Goal: Find specific page/section: Find specific page/section

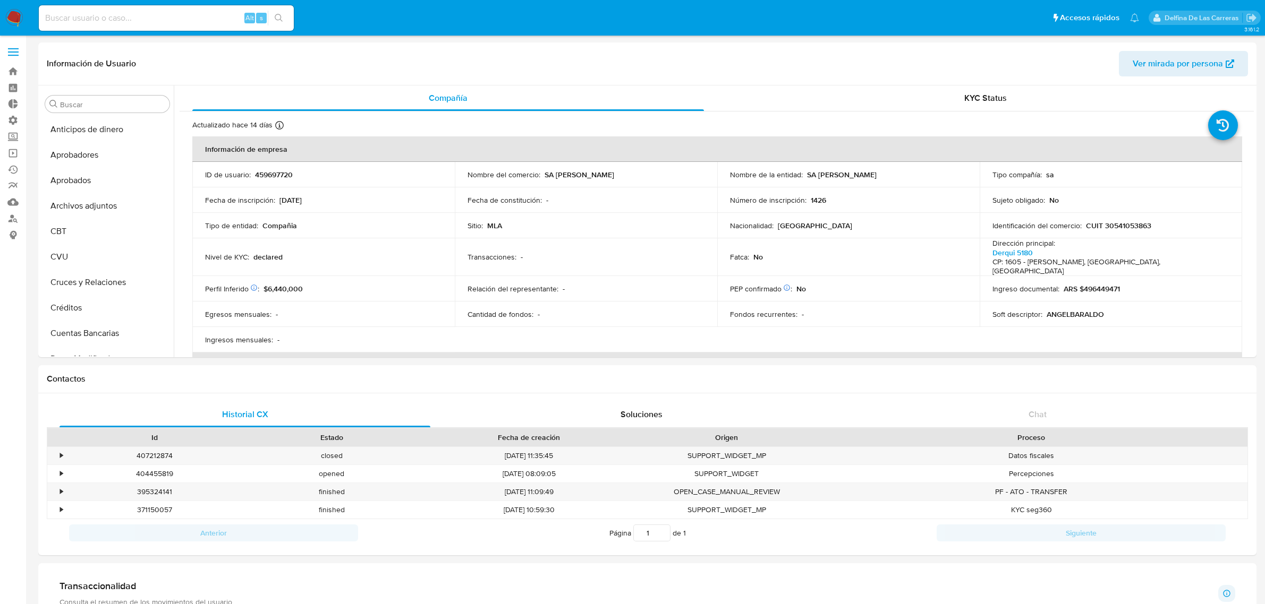
select select "10"
click at [90, 3] on div "Alt s" at bounding box center [166, 18] width 255 height 30
click at [89, 14] on input at bounding box center [166, 18] width 255 height 14
click at [84, 19] on input at bounding box center [166, 18] width 255 height 14
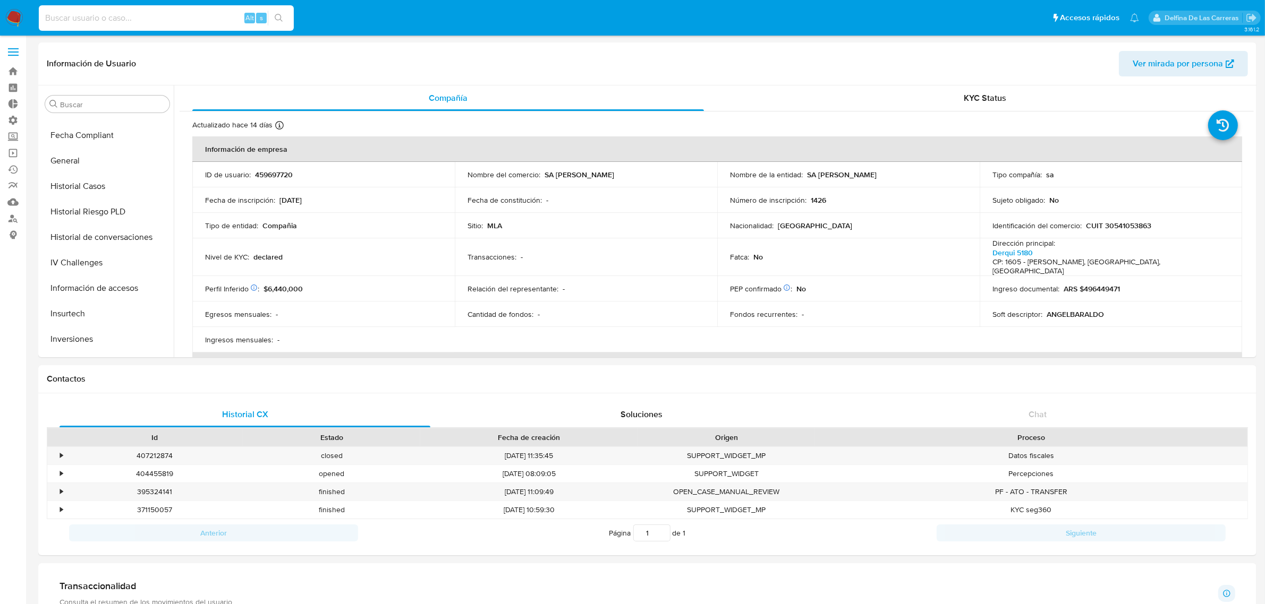
paste input "249997649"
type input "249997649"
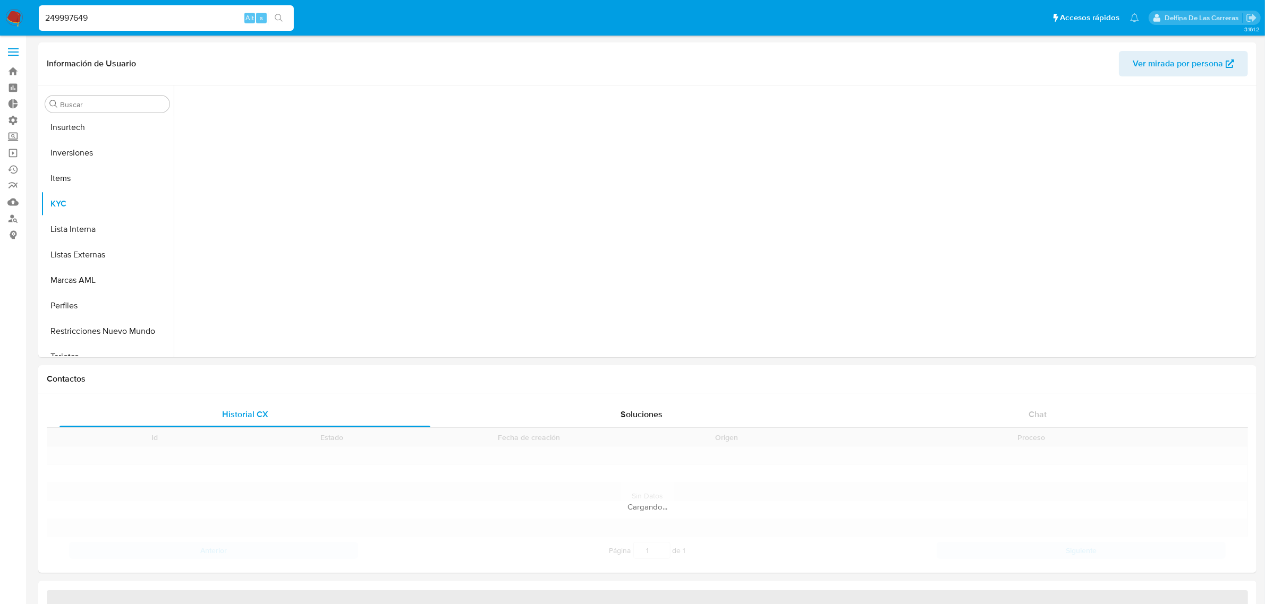
scroll to position [550, 0]
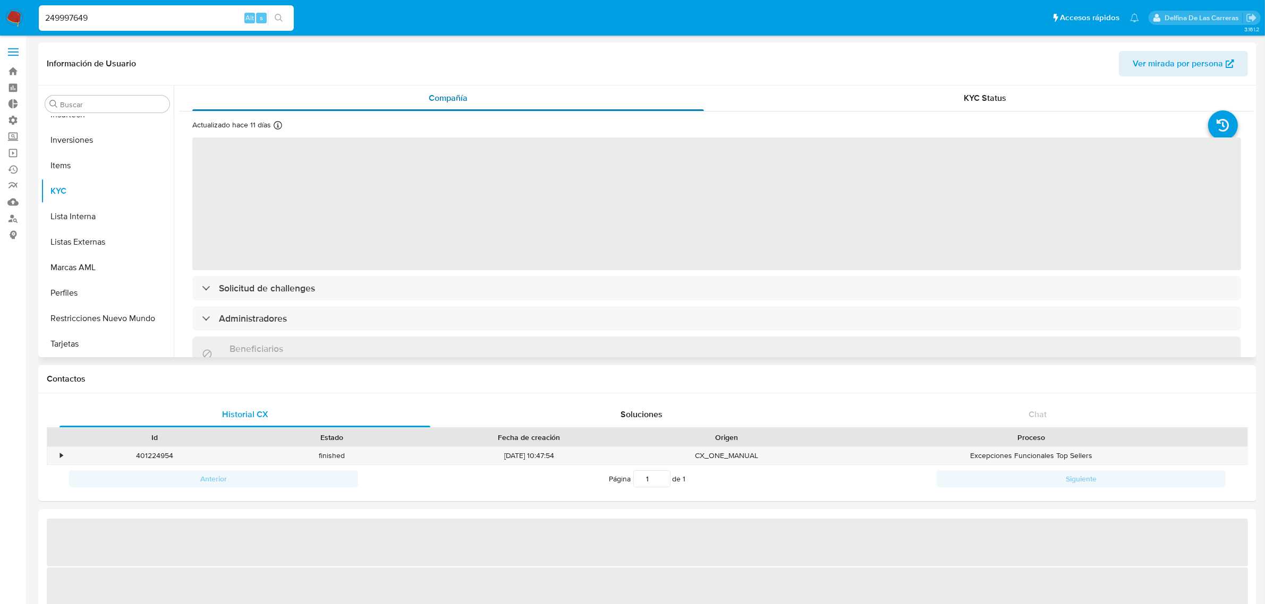
select select "10"
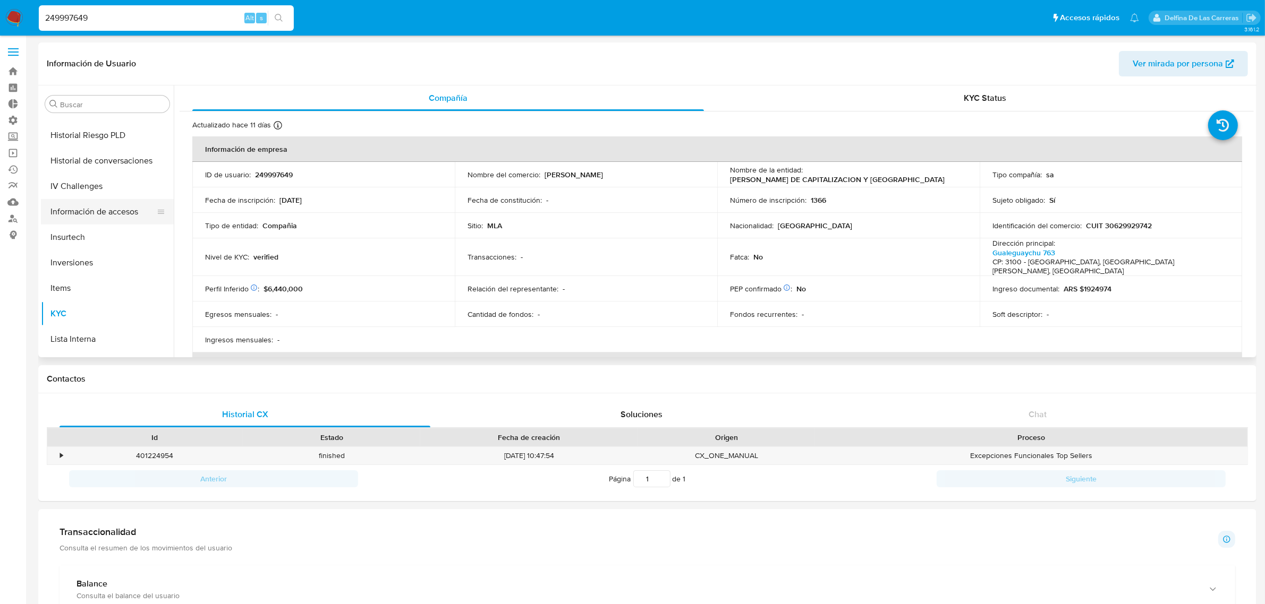
scroll to position [351, 0]
click at [101, 184] on button "Historial Casos" at bounding box center [103, 186] width 124 height 25
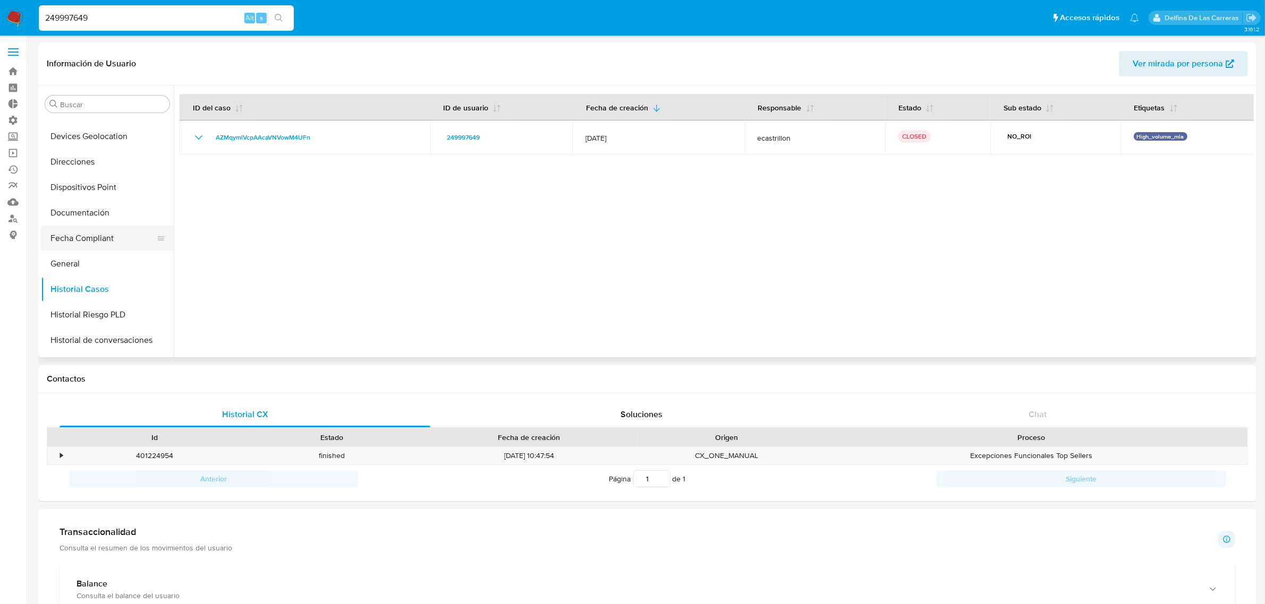
scroll to position [152, 0]
